Goal: Navigation & Orientation: Find specific page/section

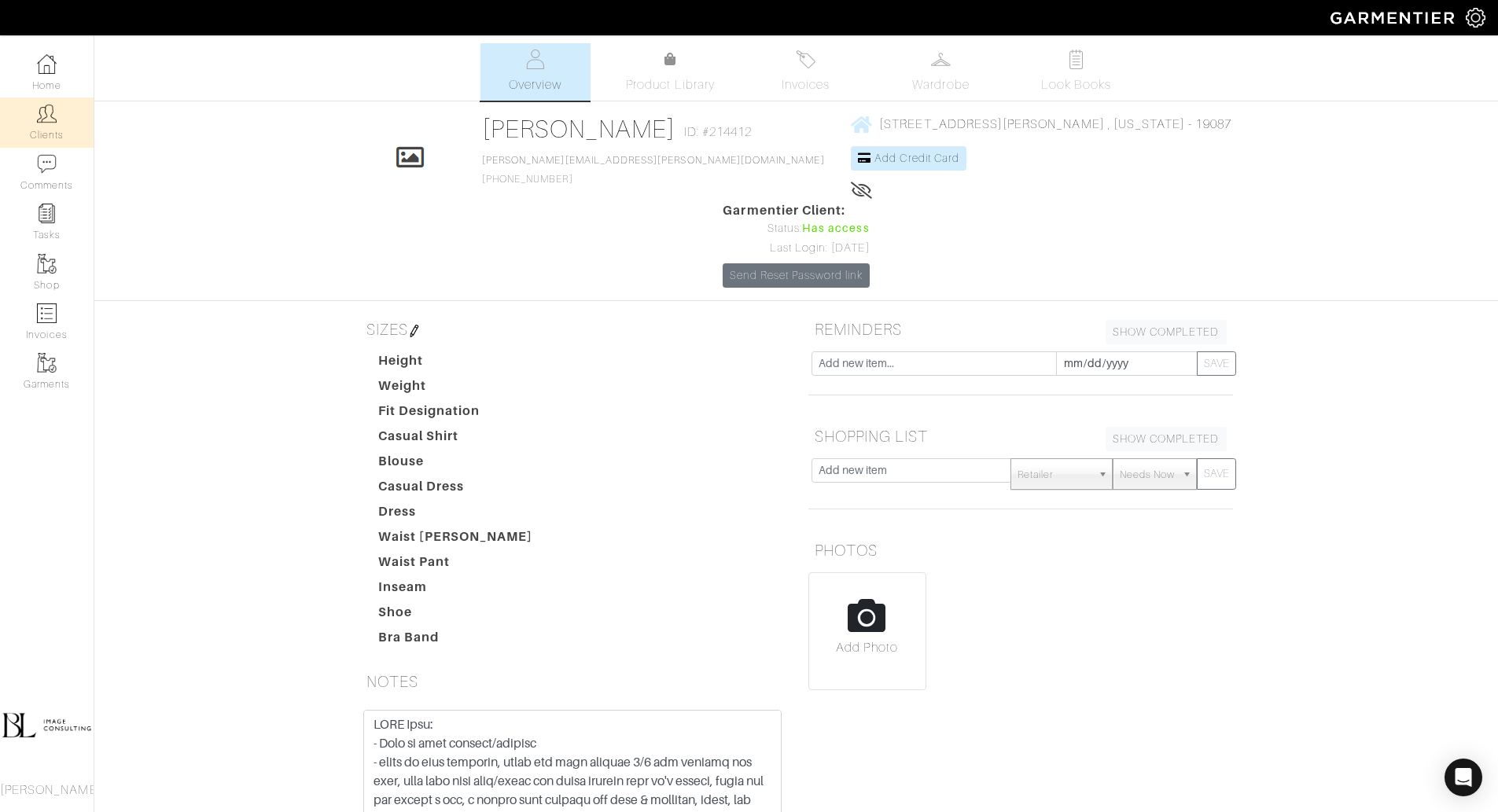
click at [52, 129] on link "Clients" at bounding box center [47, 122] width 94 height 50
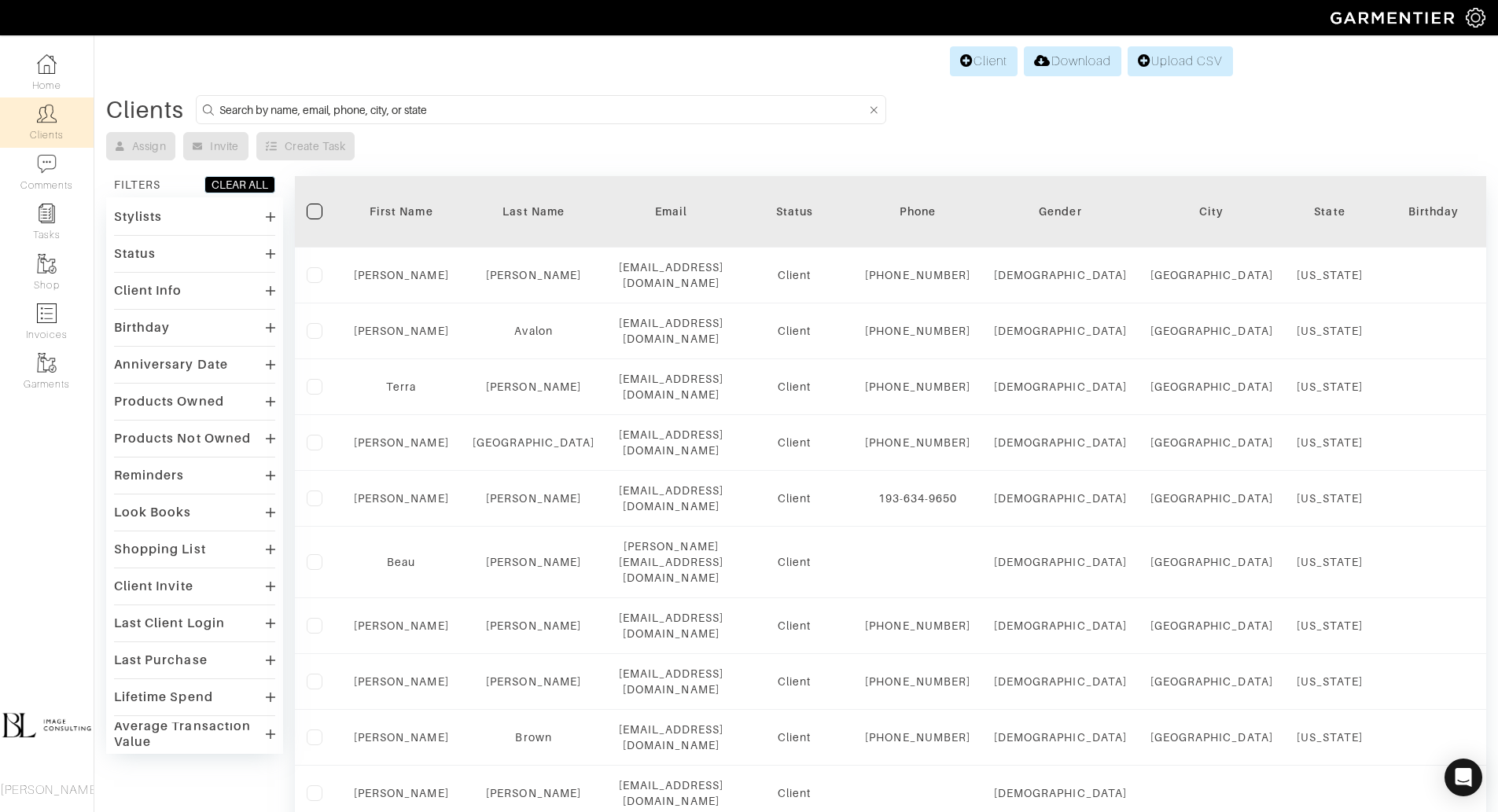
click at [563, 108] on input at bounding box center [542, 110] width 646 height 19
type input "[PERSON_NAME]"
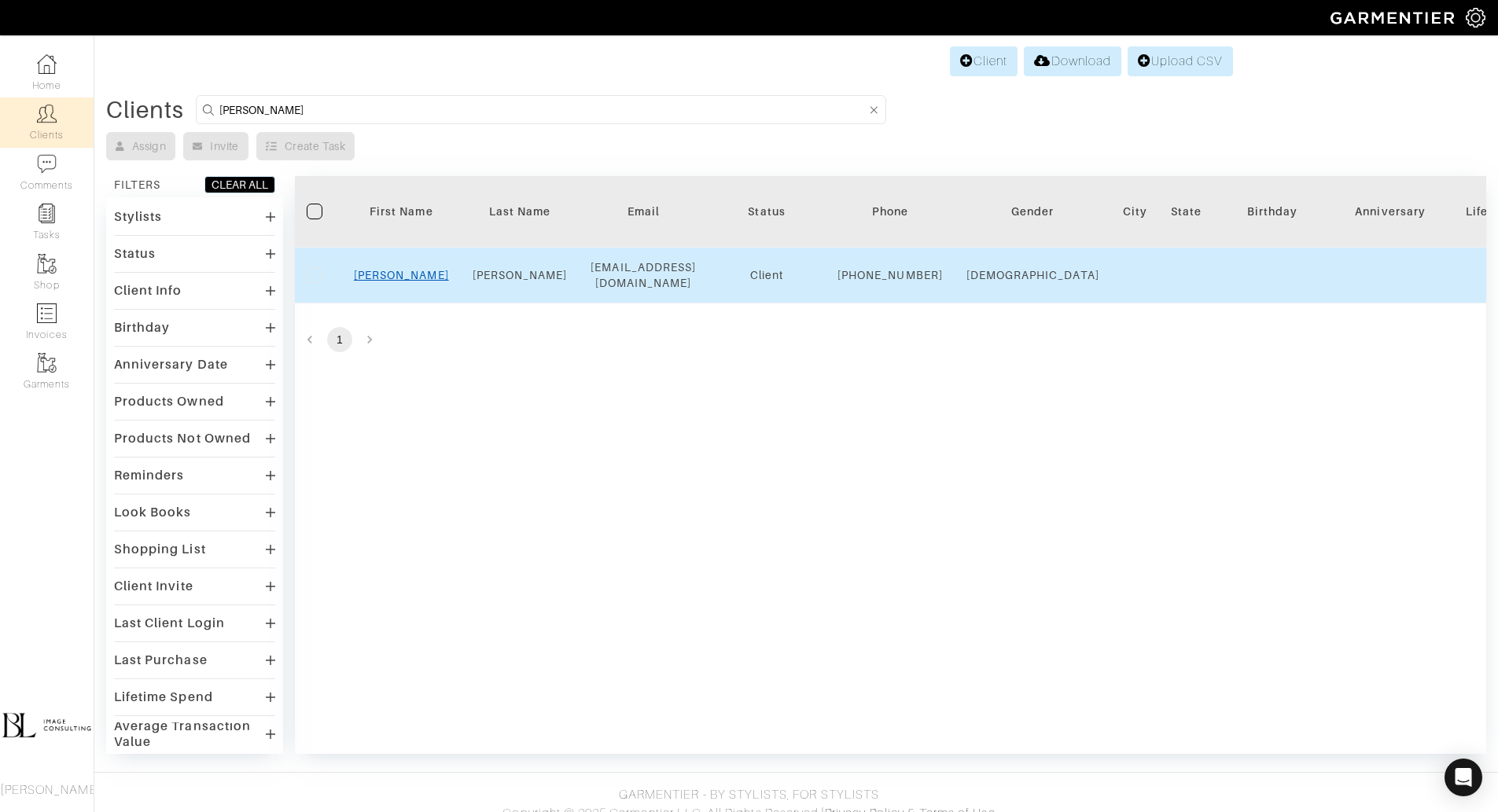
click at [402, 282] on link "[PERSON_NAME]" at bounding box center [400, 275] width 95 height 12
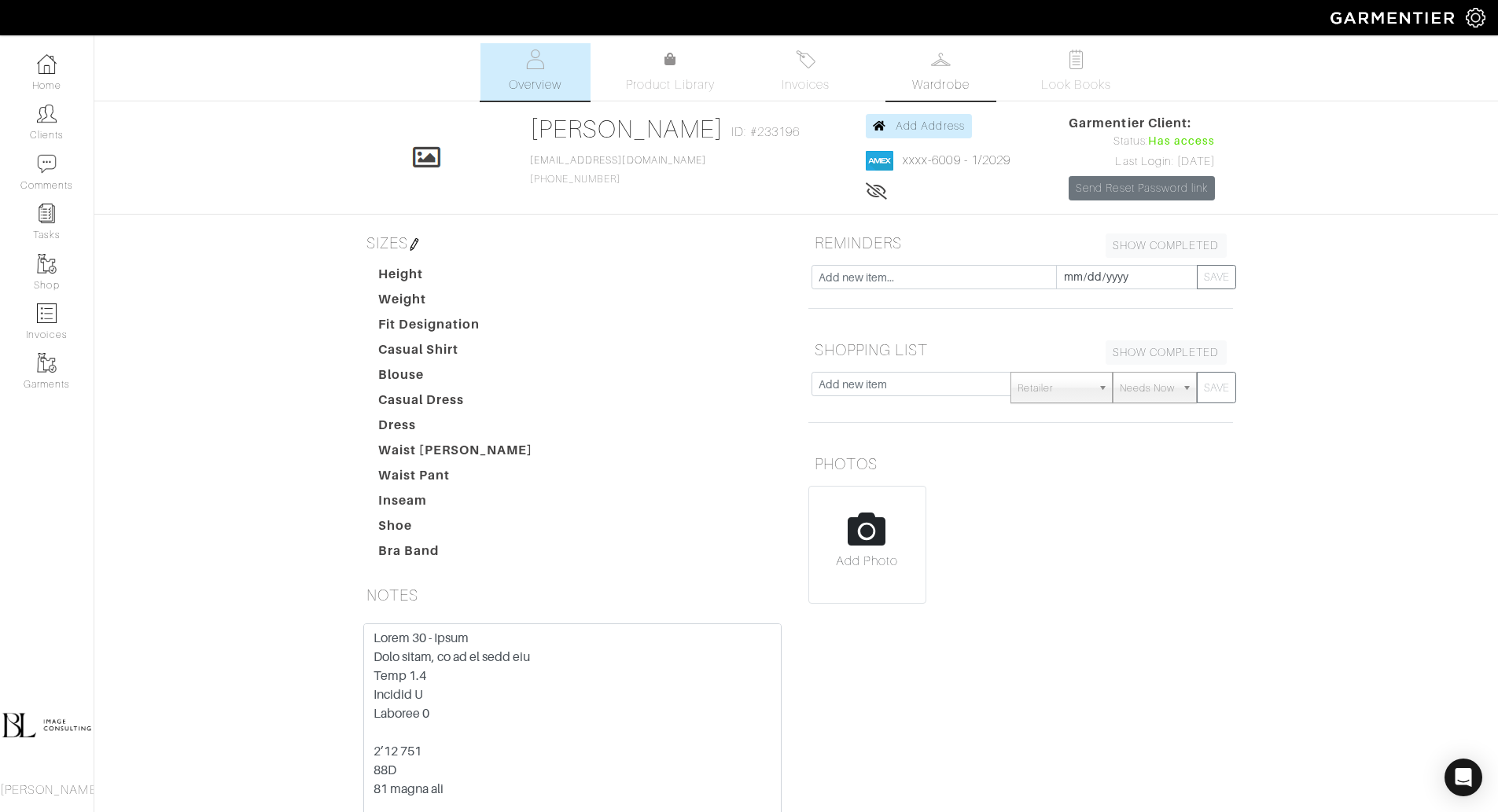
click at [947, 86] on span "Wardrobe" at bounding box center [940, 84] width 57 height 19
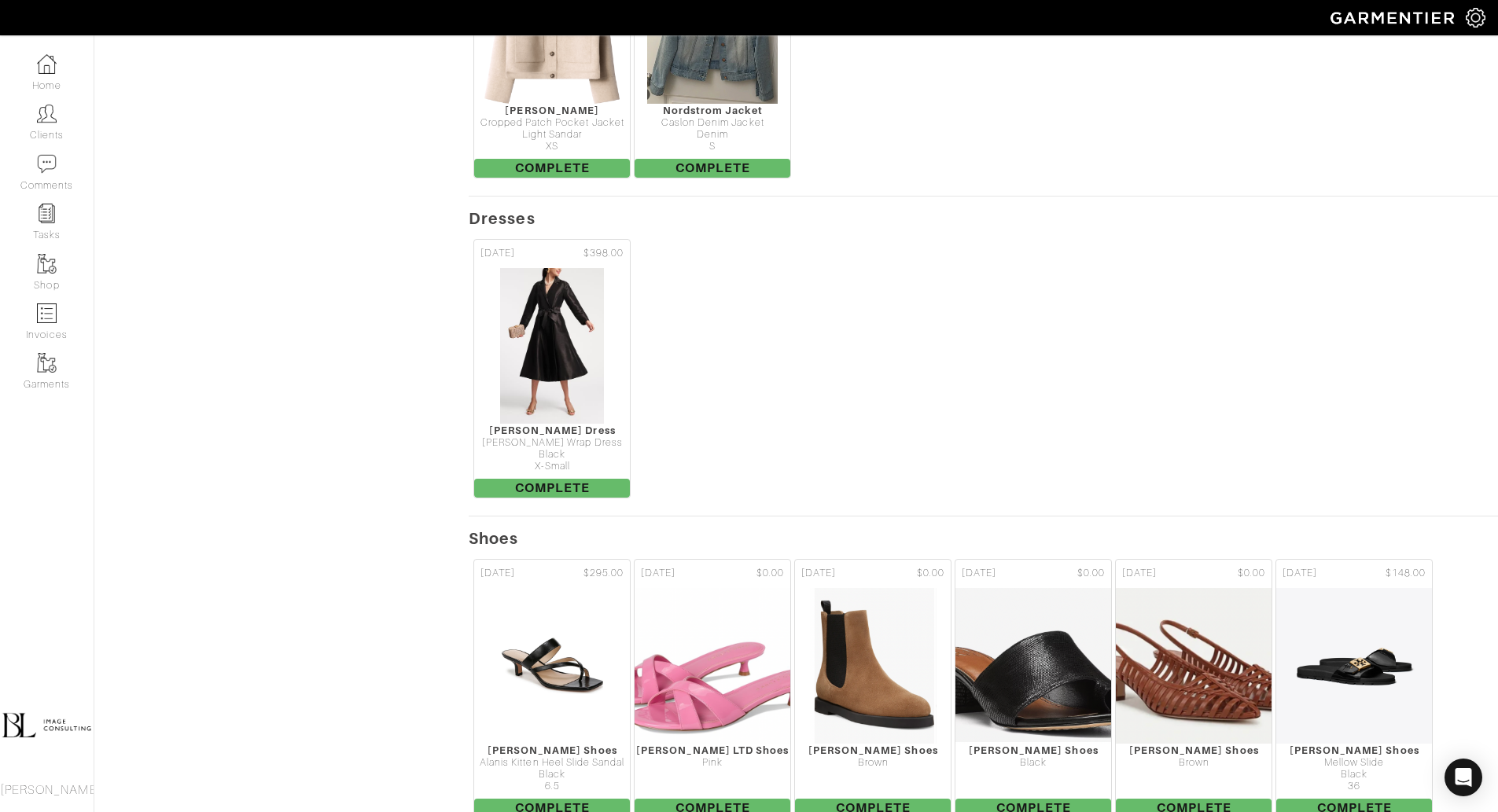
scroll to position [1369, 0]
